Goal: Task Accomplishment & Management: Manage account settings

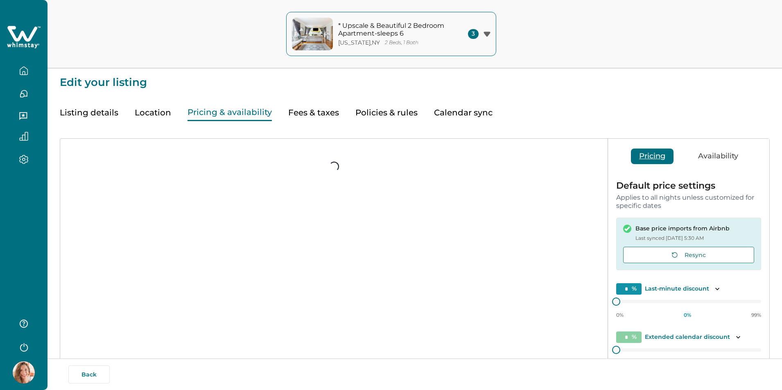
click at [401, 36] on p "* Upscale & Beautiful 2 Bedroom Apartment-sleeps 6" at bounding box center [393, 30] width 111 height 16
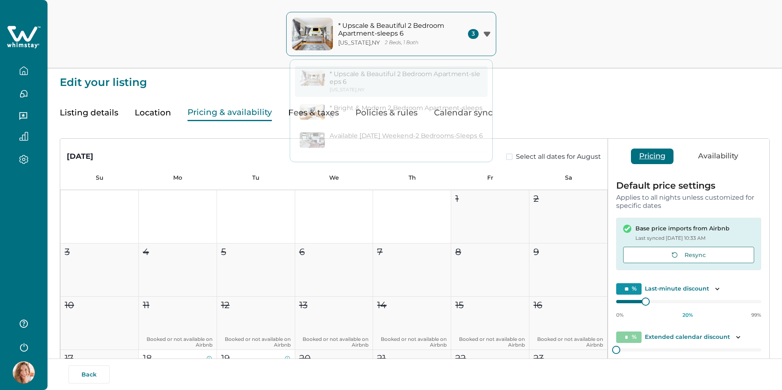
type input "**"
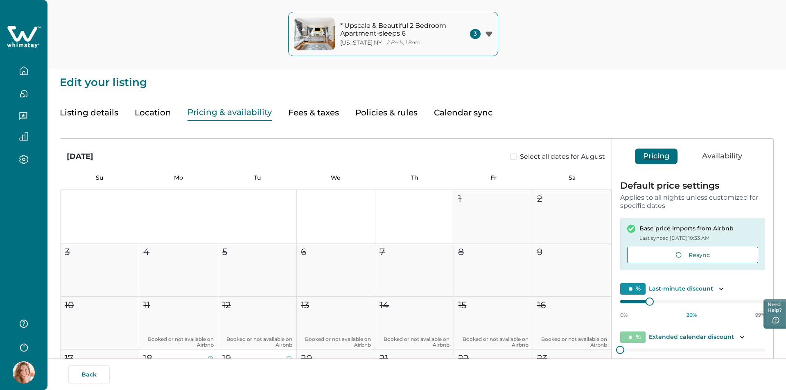
click at [542, 43] on div "* Upscale & Beautiful 2 Bedroom Apartment-sleeps 6 New York , NY 2 Beds, 1 Bath…" at bounding box center [393, 34] width 786 height 68
